Goal: Task Accomplishment & Management: Use online tool/utility

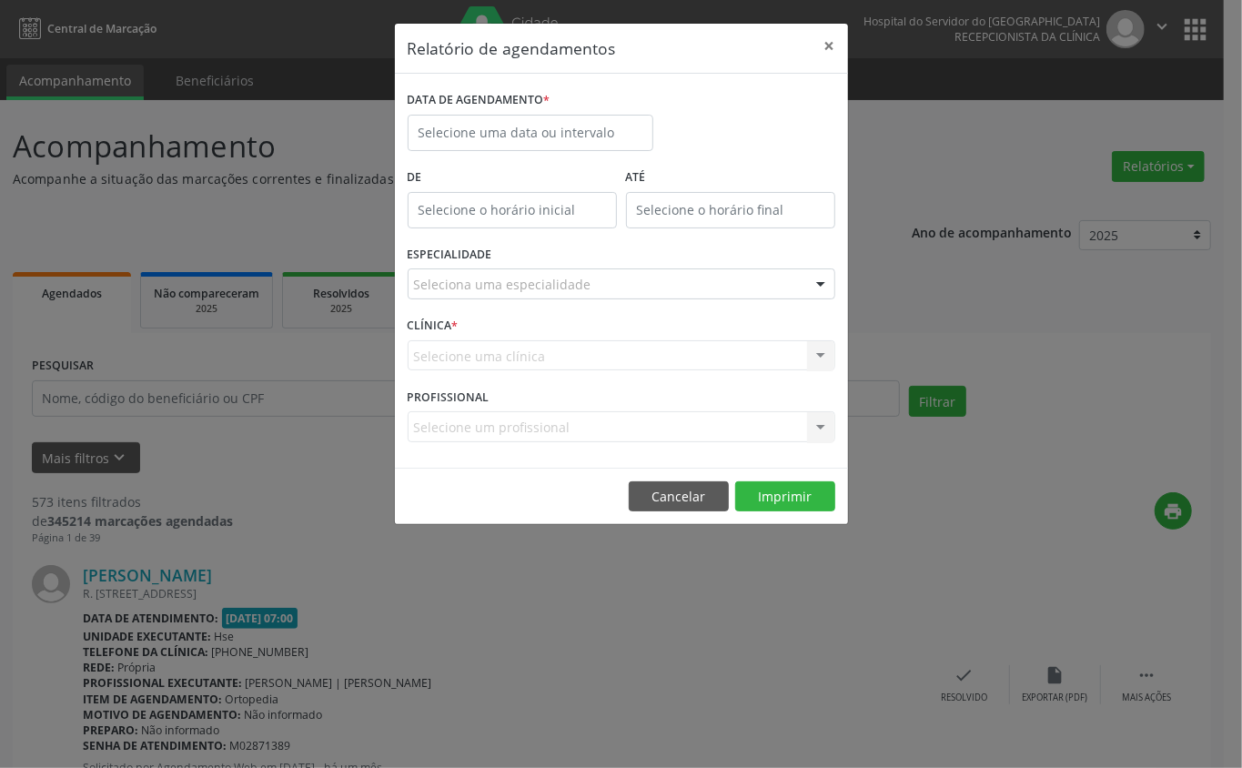
click at [482, 347] on div "Selecione uma clínica Nenhum resultado encontrado para: " " Não há nenhuma opçã…" at bounding box center [621, 355] width 428 height 31
click at [481, 342] on div "Selecione uma clínica Nenhum resultado encontrado para: " " Não há nenhuma opçã…" at bounding box center [621, 355] width 428 height 31
click at [484, 274] on div at bounding box center [621, 283] width 428 height 31
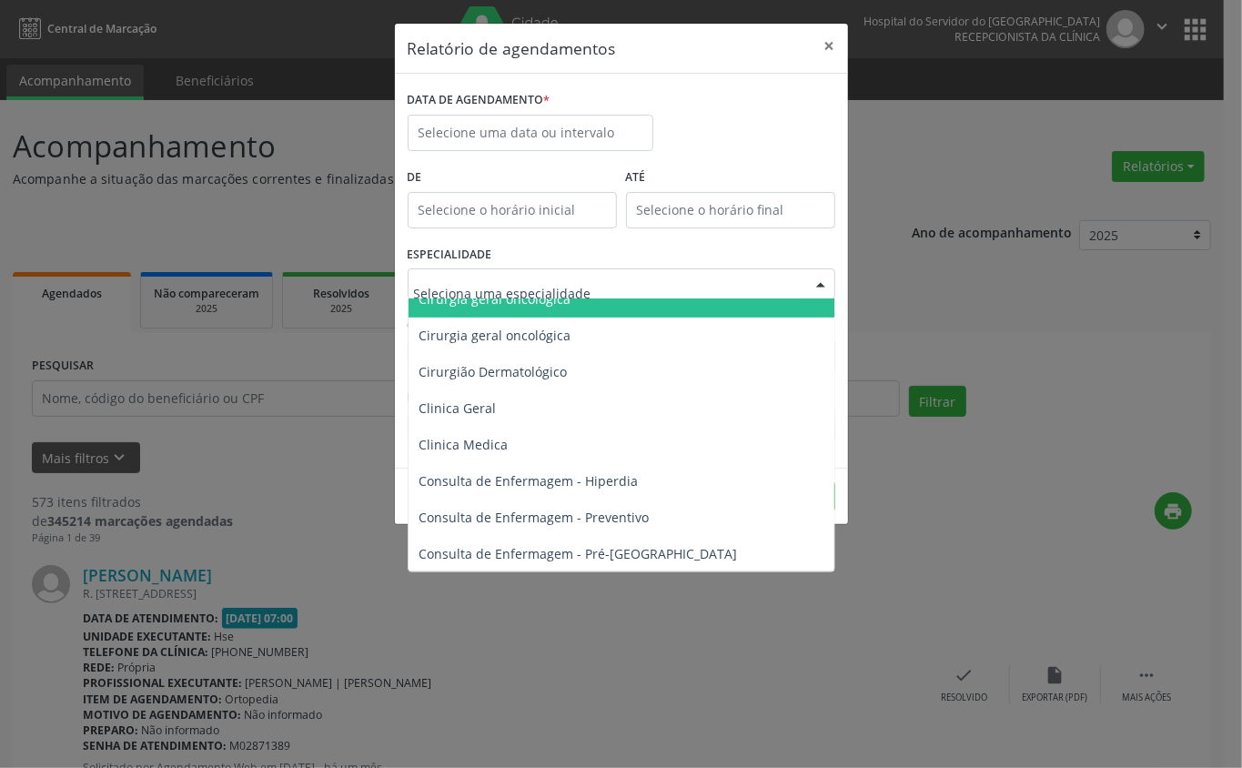
scroll to position [606, 0]
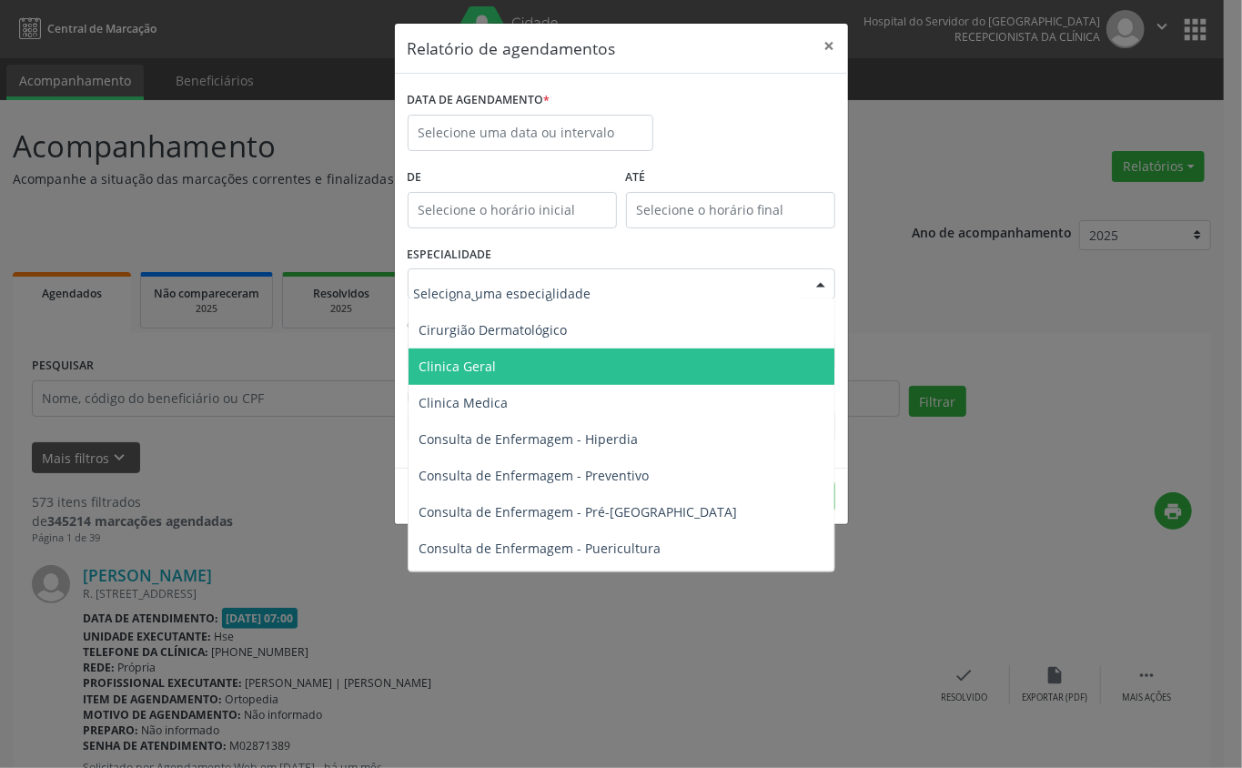
click at [492, 369] on span "Clinica Geral" at bounding box center [457, 365] width 77 height 17
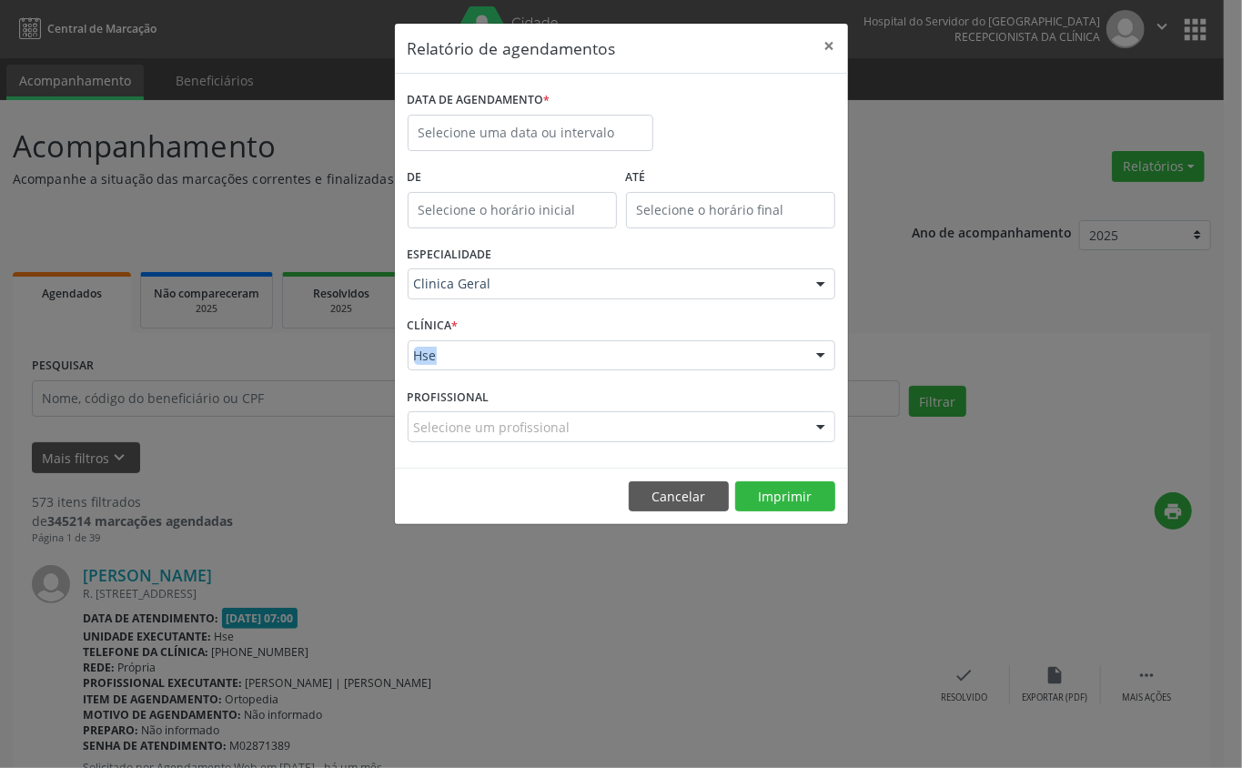
drag, startPoint x: 481, startPoint y: 335, endPoint x: 478, endPoint y: 372, distance: 37.4
click at [481, 368] on div "CLÍNICA * Hse Hse Nenhum resultado encontrado para: " " Não há nenhuma opção pa…" at bounding box center [621, 347] width 437 height 71
click at [471, 380] on div "CLÍNICA * Hse Hse Nenhum resultado encontrado para: " " Não há nenhuma opção pa…" at bounding box center [621, 347] width 437 height 71
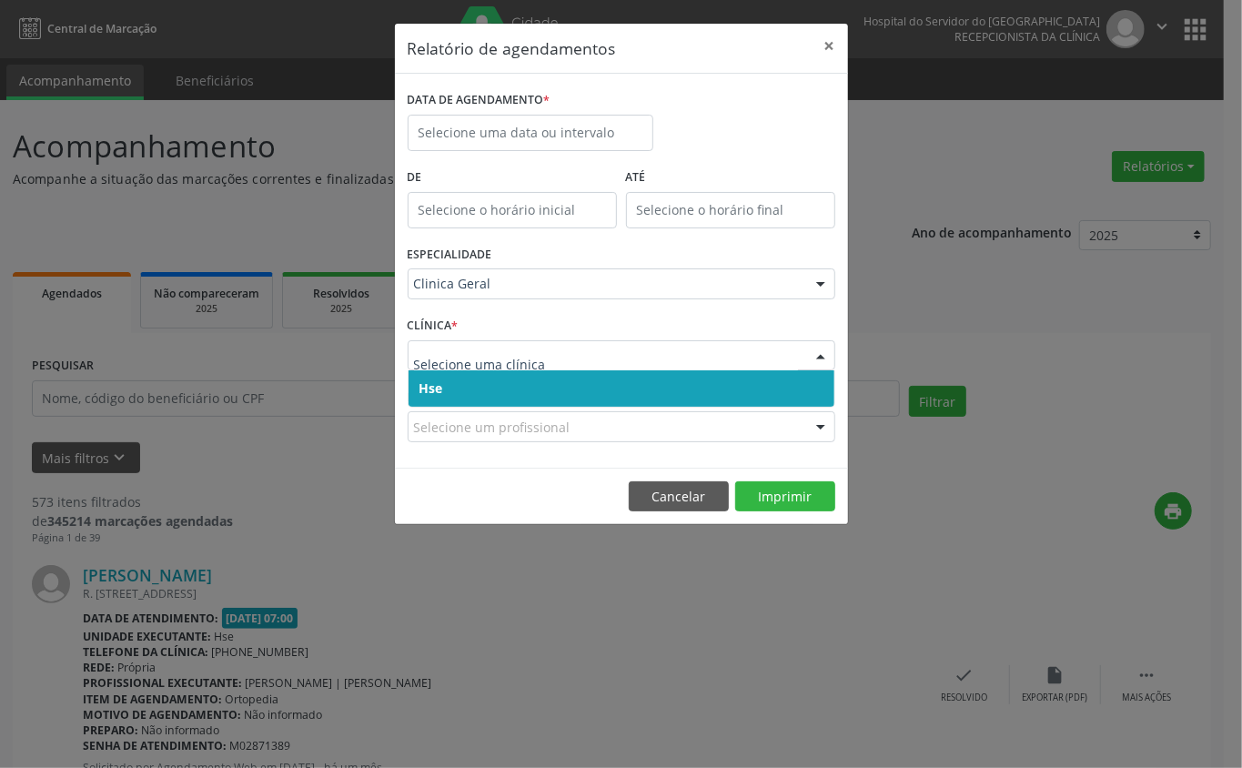
click at [478, 383] on span "Hse" at bounding box center [621, 388] width 426 height 36
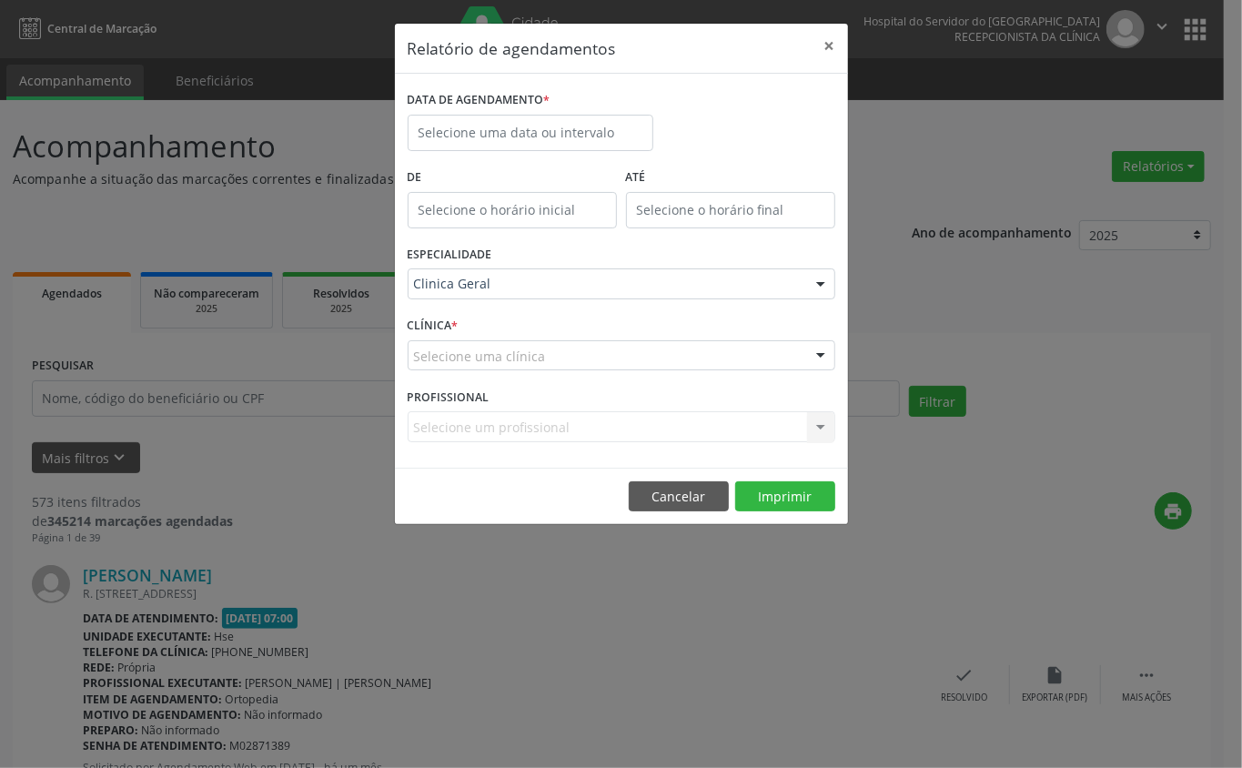
click at [481, 372] on div "CLÍNICA * Selecione uma clínica Hse Nenhum resultado encontrado para: " " Não h…" at bounding box center [621, 347] width 437 height 71
click at [502, 343] on div "Selecione uma clínica" at bounding box center [621, 355] width 428 height 31
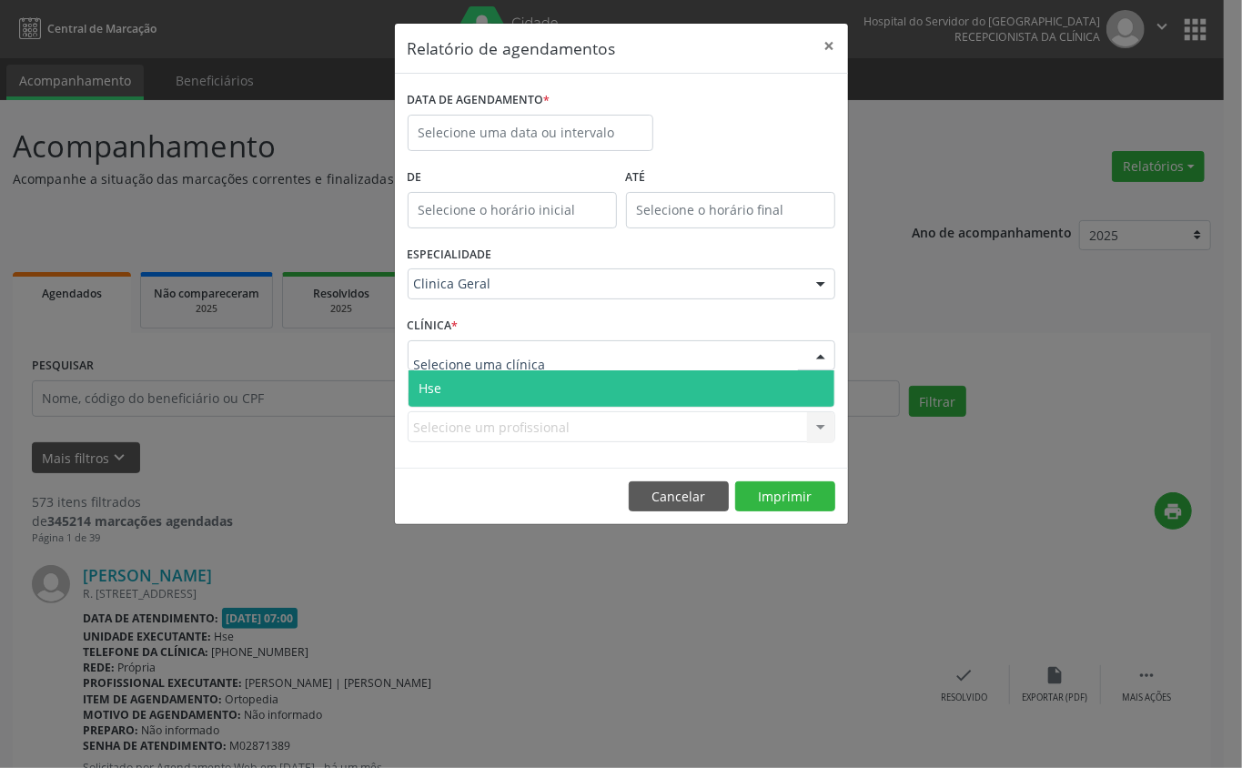
click at [491, 387] on span "Hse" at bounding box center [621, 388] width 426 height 36
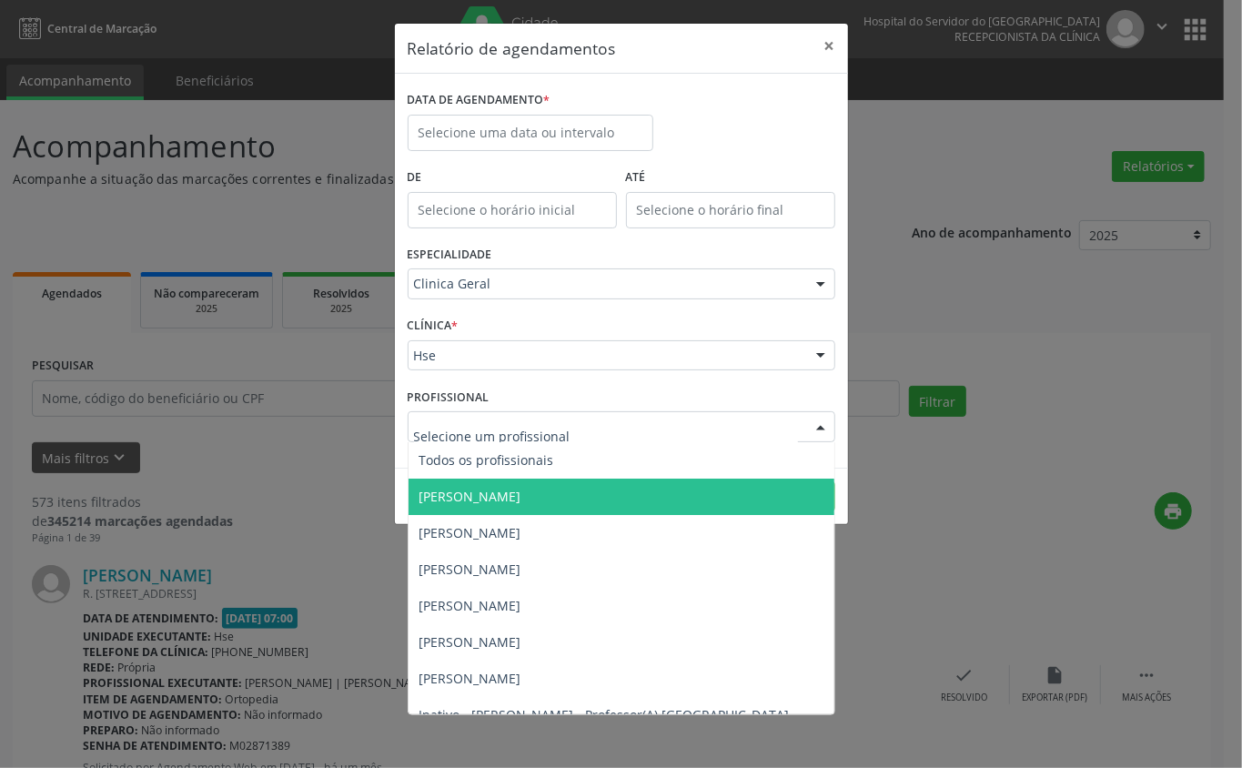
click at [458, 498] on span "[PERSON_NAME]" at bounding box center [470, 496] width 102 height 17
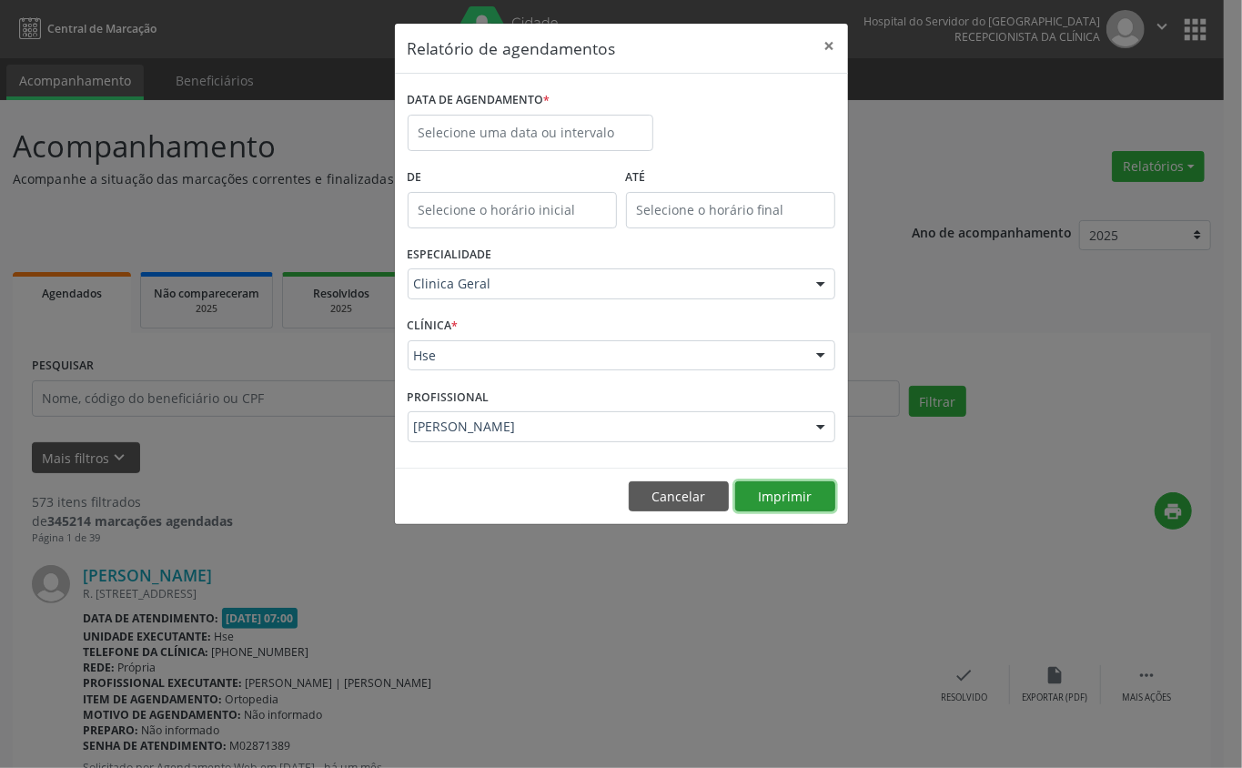
click at [770, 493] on button "Imprimir" at bounding box center [785, 496] width 100 height 31
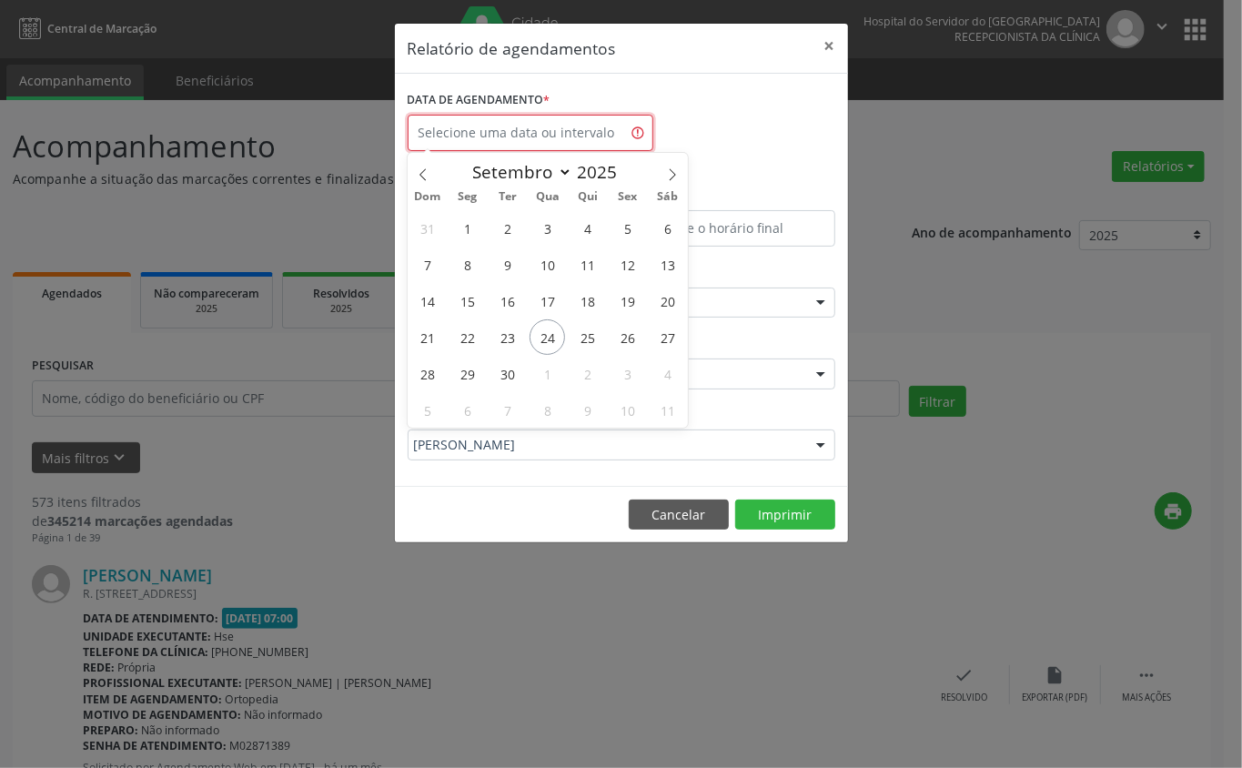
click at [475, 135] on input "text" at bounding box center [530, 133] width 246 height 36
click at [549, 335] on span "24" at bounding box center [546, 336] width 35 height 35
type input "[DATE]"
click at [549, 335] on span "24" at bounding box center [546, 336] width 35 height 35
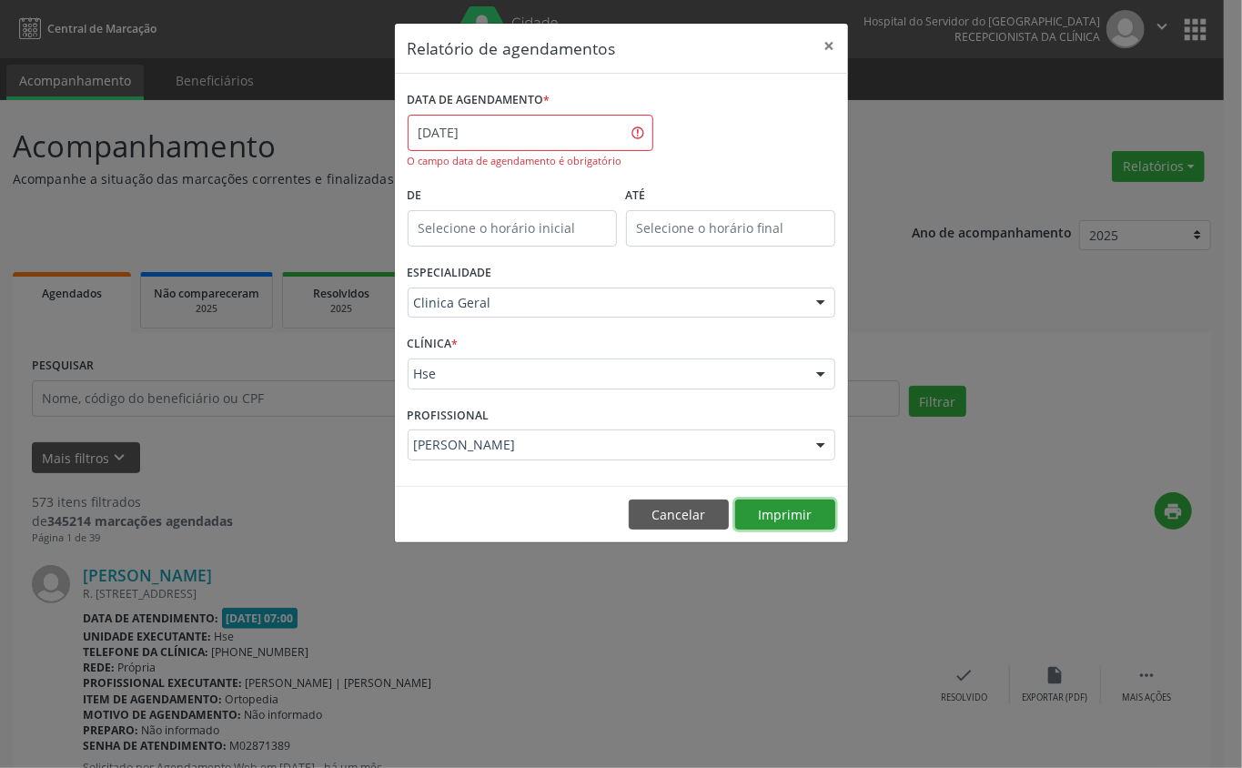
click at [780, 517] on button "Imprimir" at bounding box center [785, 514] width 100 height 31
